Goal: Transaction & Acquisition: Purchase product/service

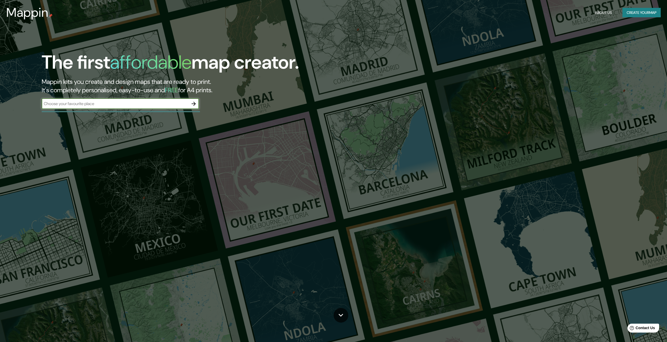
click at [151, 106] on input "text" at bounding box center [115, 104] width 147 height 6
type input "theth"
click at [192, 104] on icon "button" at bounding box center [194, 104] width 4 height 4
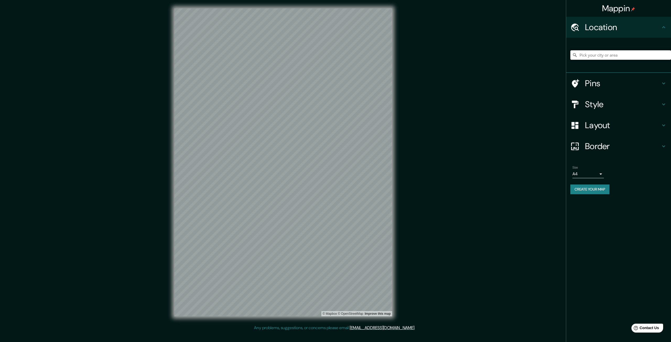
click at [594, 53] on input "Pick your city or area" at bounding box center [620, 54] width 101 height 9
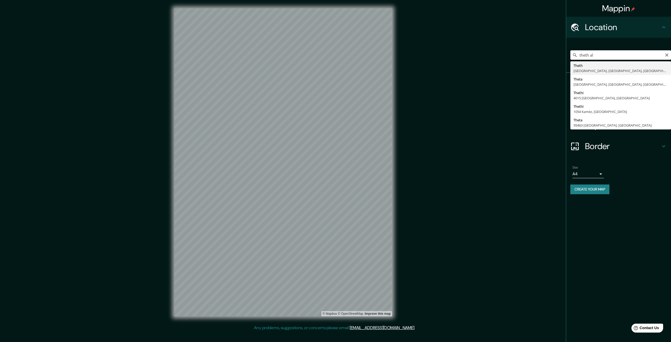
type input "Theth, [GEOGRAPHIC_DATA], [GEOGRAPHIC_DATA], [GEOGRAPHIC_DATA]"
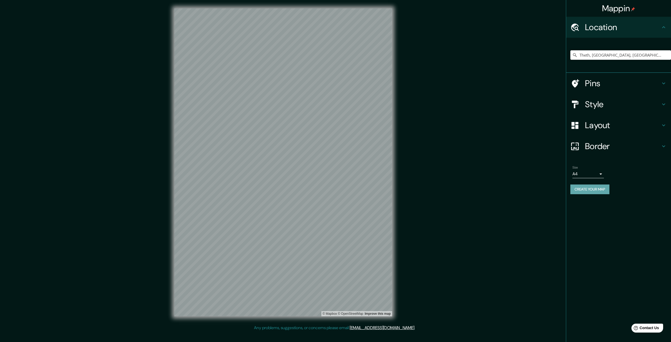
click at [603, 189] on button "Create your map" at bounding box center [589, 189] width 39 height 10
click at [611, 56] on input "Theth, [GEOGRAPHIC_DATA], [GEOGRAPHIC_DATA], [GEOGRAPHIC_DATA]" at bounding box center [620, 54] width 101 height 9
click at [639, 54] on input "Theth, [GEOGRAPHIC_DATA], [GEOGRAPHIC_DATA], [GEOGRAPHIC_DATA]" at bounding box center [620, 54] width 101 height 9
drag, startPoint x: 641, startPoint y: 54, endPoint x: 552, endPoint y: 62, distance: 90.0
click at [552, 62] on div "Mappin Location Theth, Shkodër, Shkodër, Albania Pins Style Layout Border Choos…" at bounding box center [335, 166] width 671 height 333
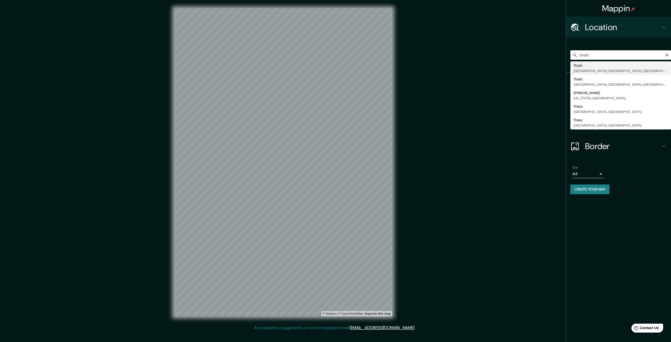
type input "Theth, [GEOGRAPHIC_DATA], [GEOGRAPHIC_DATA], [GEOGRAPHIC_DATA]"
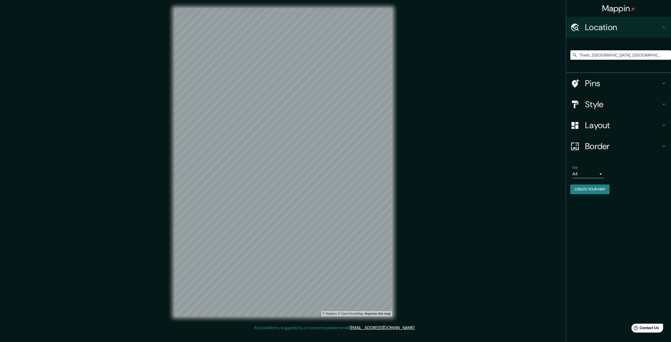
click at [591, 190] on button "Create your map" at bounding box center [589, 189] width 39 height 10
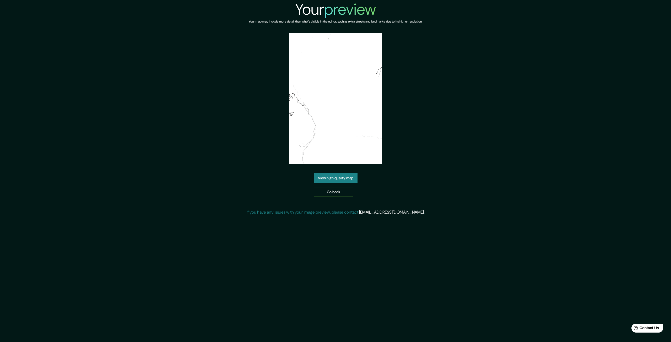
click at [340, 178] on link "View high quality map" at bounding box center [336, 178] width 44 height 10
